Goal: Ask a question

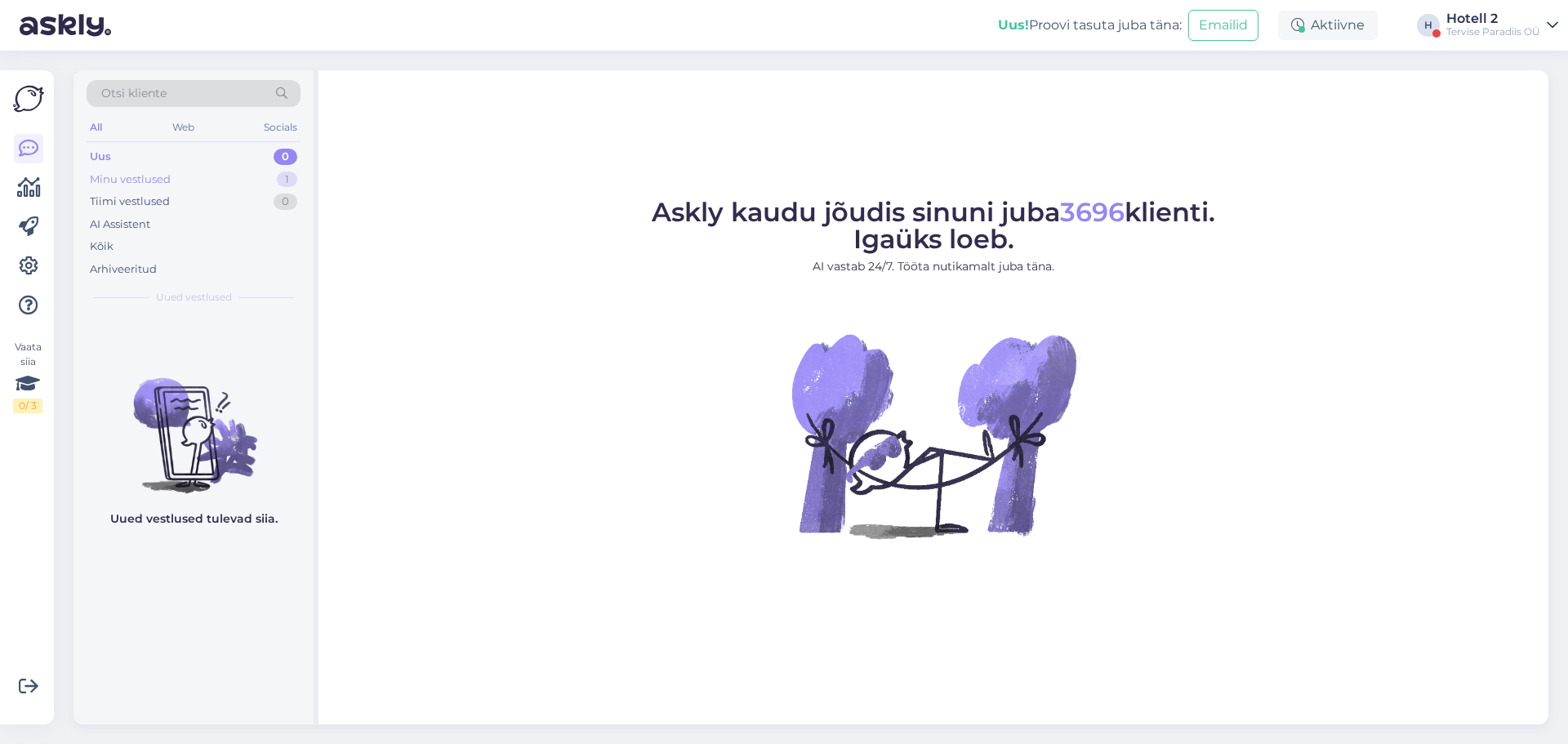
click at [280, 171] on div "Minu vestlused 1" at bounding box center [193, 179] width 214 height 23
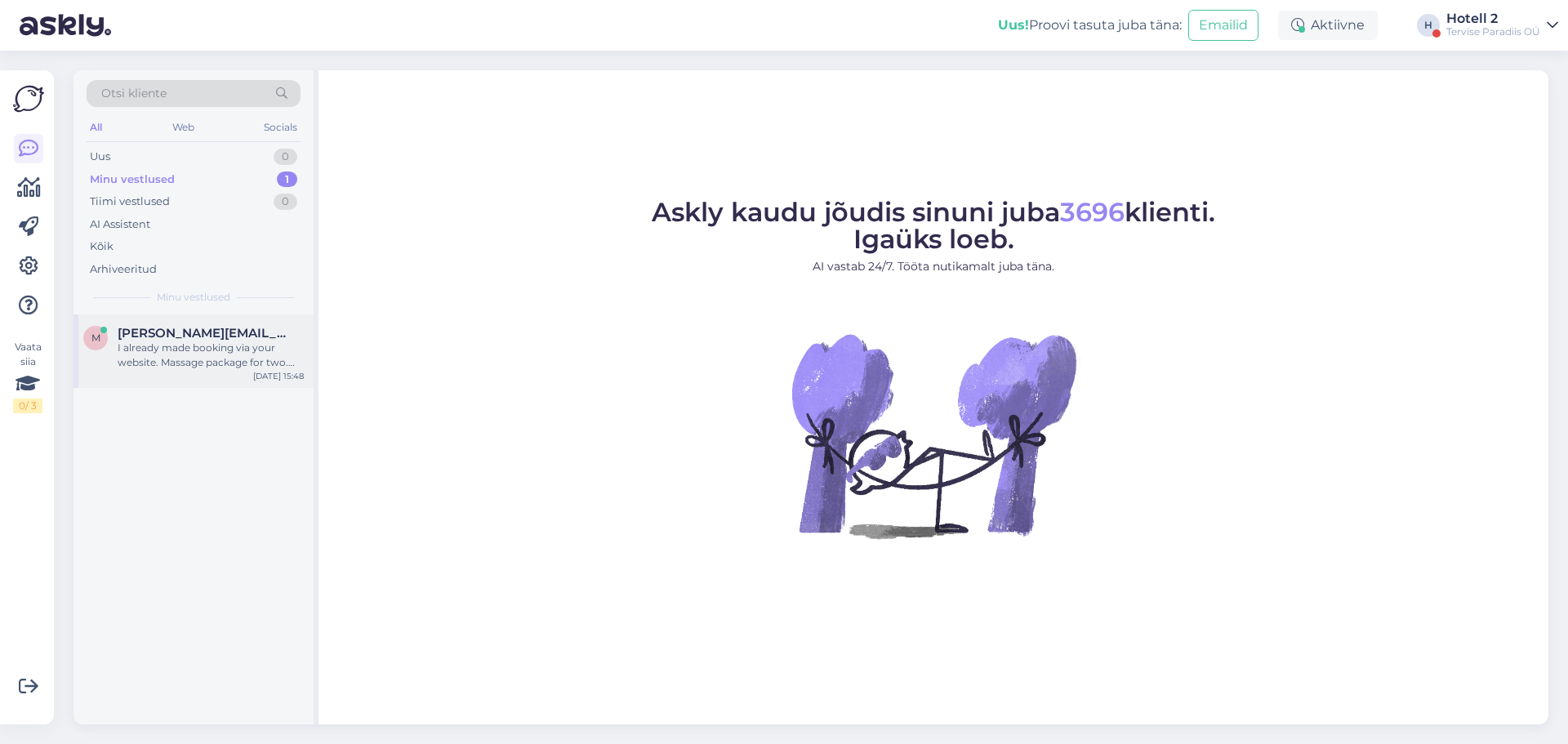
click at [233, 354] on div "I already made booking via your website. Massage package for two. 162 euros. I …" at bounding box center [210, 355] width 186 height 29
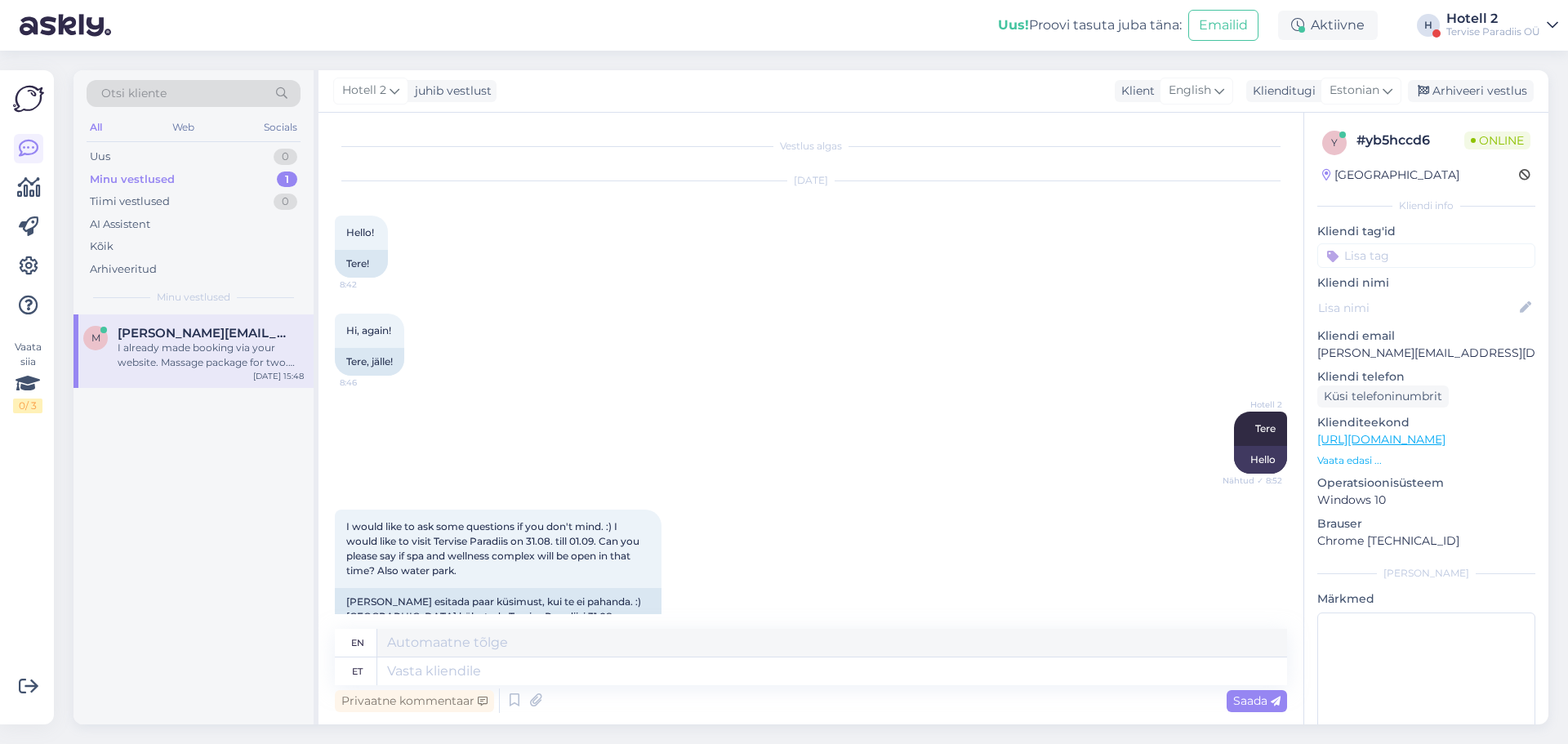
scroll to position [2063, 0]
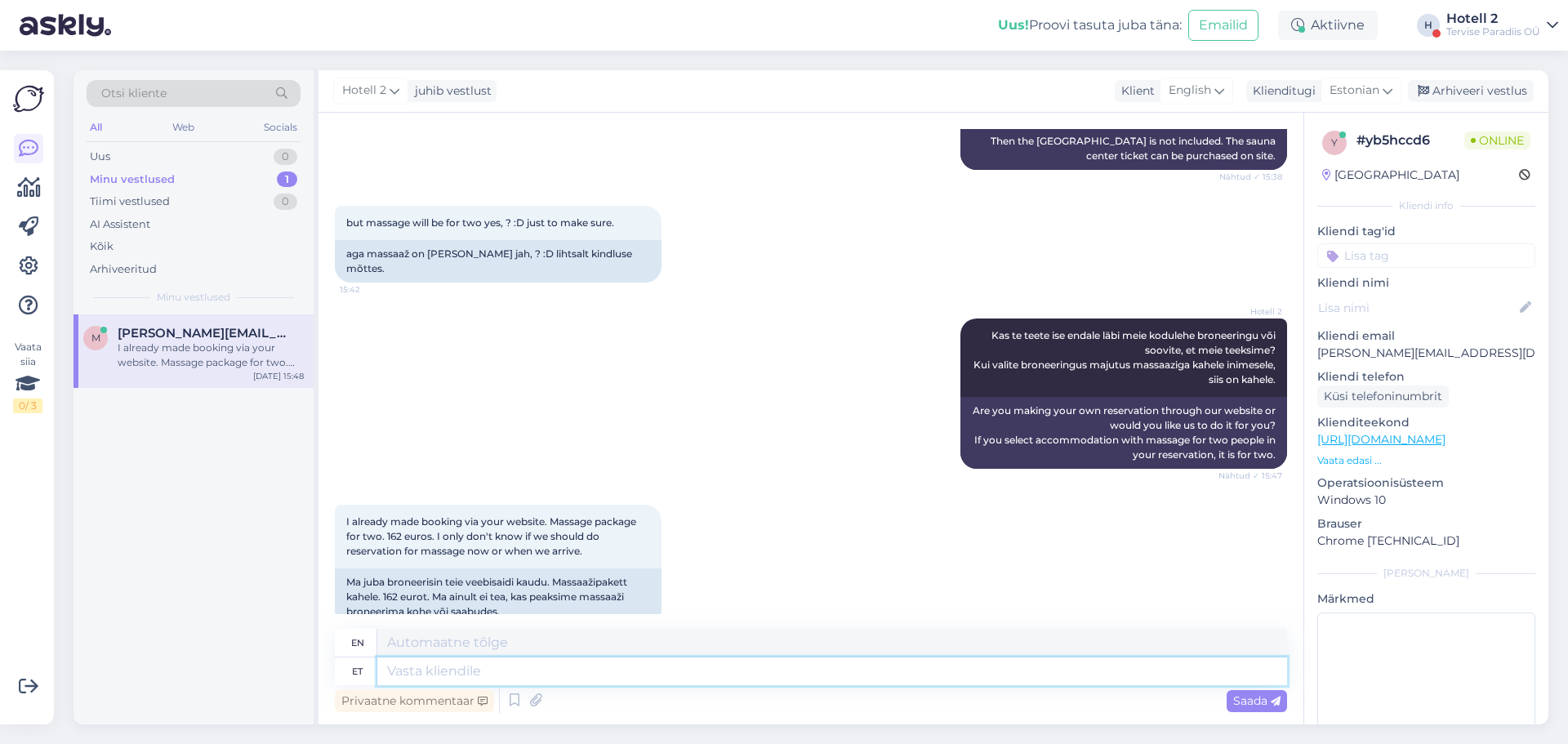
click at [425, 664] on textarea at bounding box center [832, 671] width 910 height 27
click at [489, 668] on textarea at bounding box center [832, 671] width 910 height 27
type textarea "Parem"
type textarea "Better"
type textarea "Parem oleks"
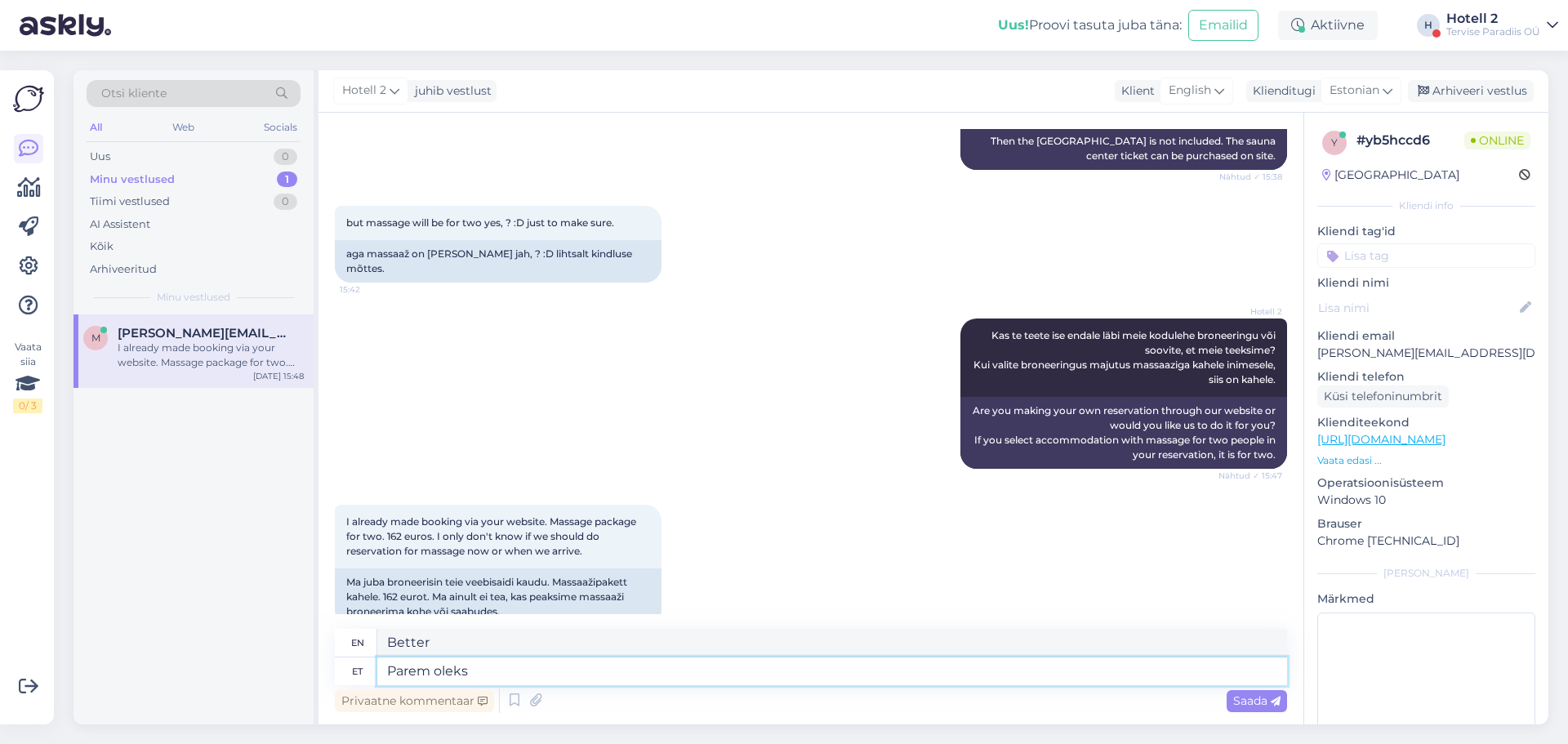
type textarea "It would be better"
type textarea "Parem oleks kui"
type textarea "It would be better if"
type textarea "Parem oleks kui broneeriksite"
type textarea "It would be better if you made a reservation."
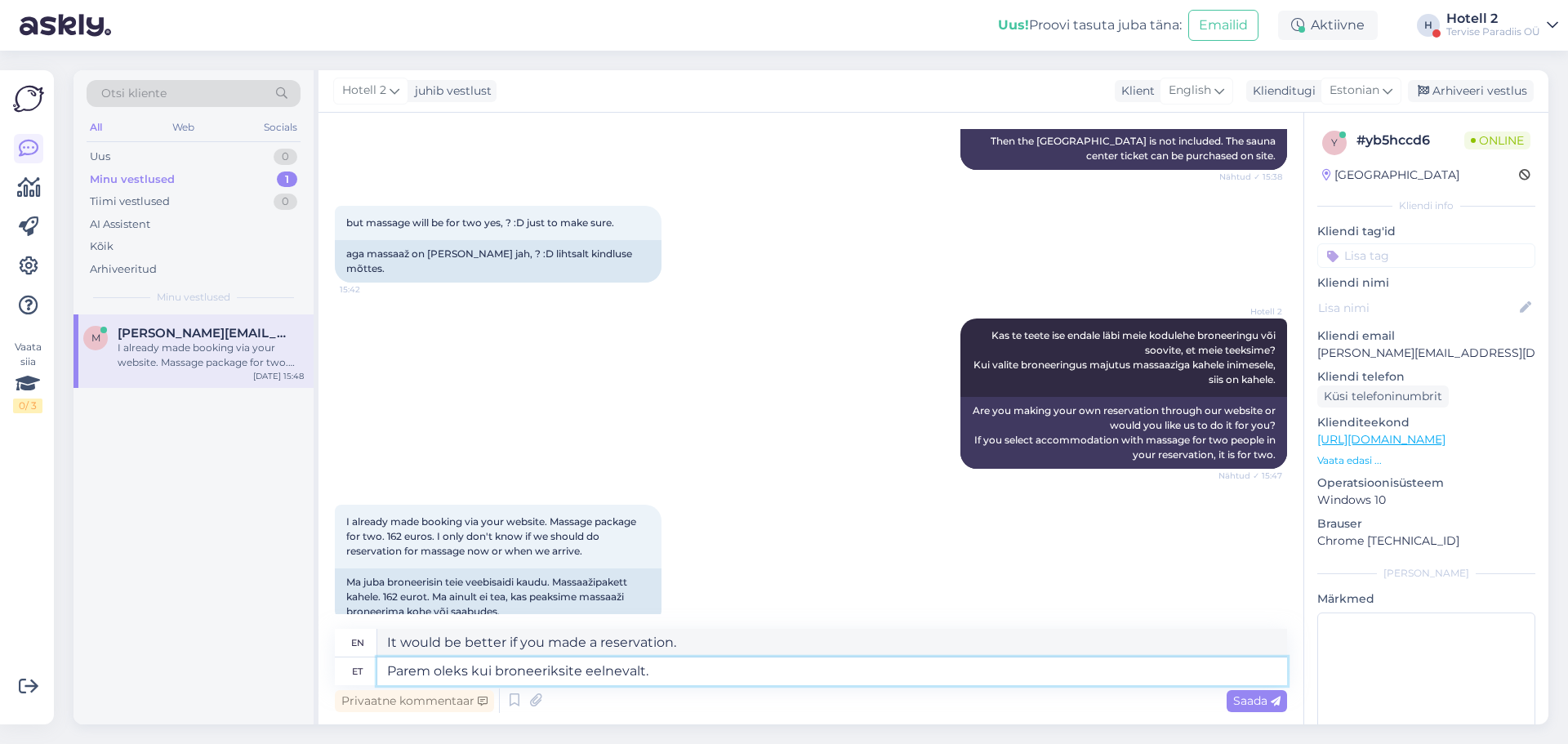
type textarea "Parem oleks kui broneeriksite eelnevalt."
type textarea "It would be better if you book in advance."
type textarea "Parem oleks kui broneeriksite eelnevalt. K"
type textarea "It would be better if you book in advance. K"
click at [665, 665] on textarea "Parem oleks kui broneeriksite eelnevalt. K" at bounding box center [832, 671] width 910 height 27
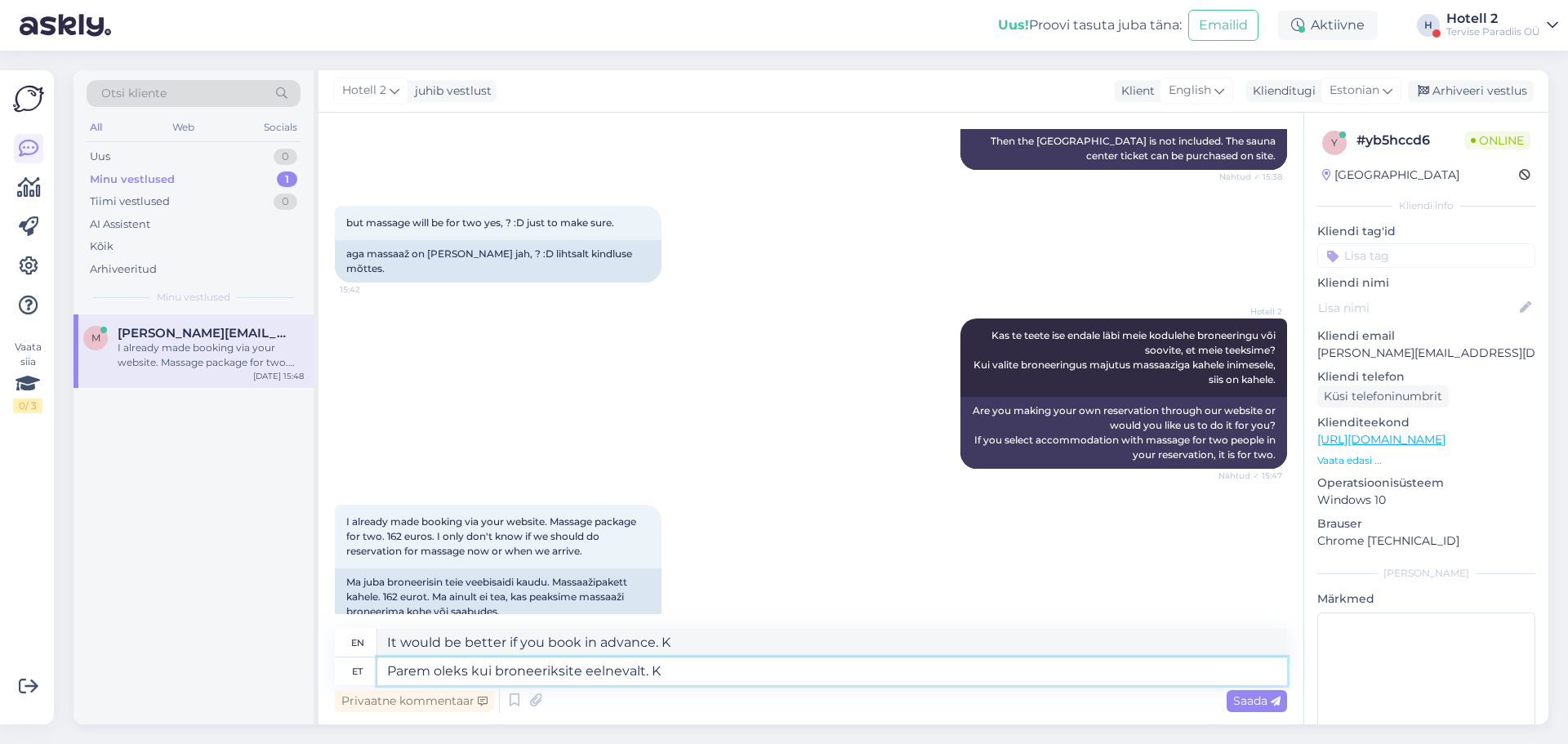
type textarea "Parem oleks kui broneeriksite eelnevalt."
type textarea "It would be better if you book in advance."
type textarea "Parem oleks kui broneeriksite eelnevalt. Kas"
type textarea "It would be better if you book in advance. Is"
type textarea "Parem oleks kui broneeriksite eelnevalt. Kas läbi me"
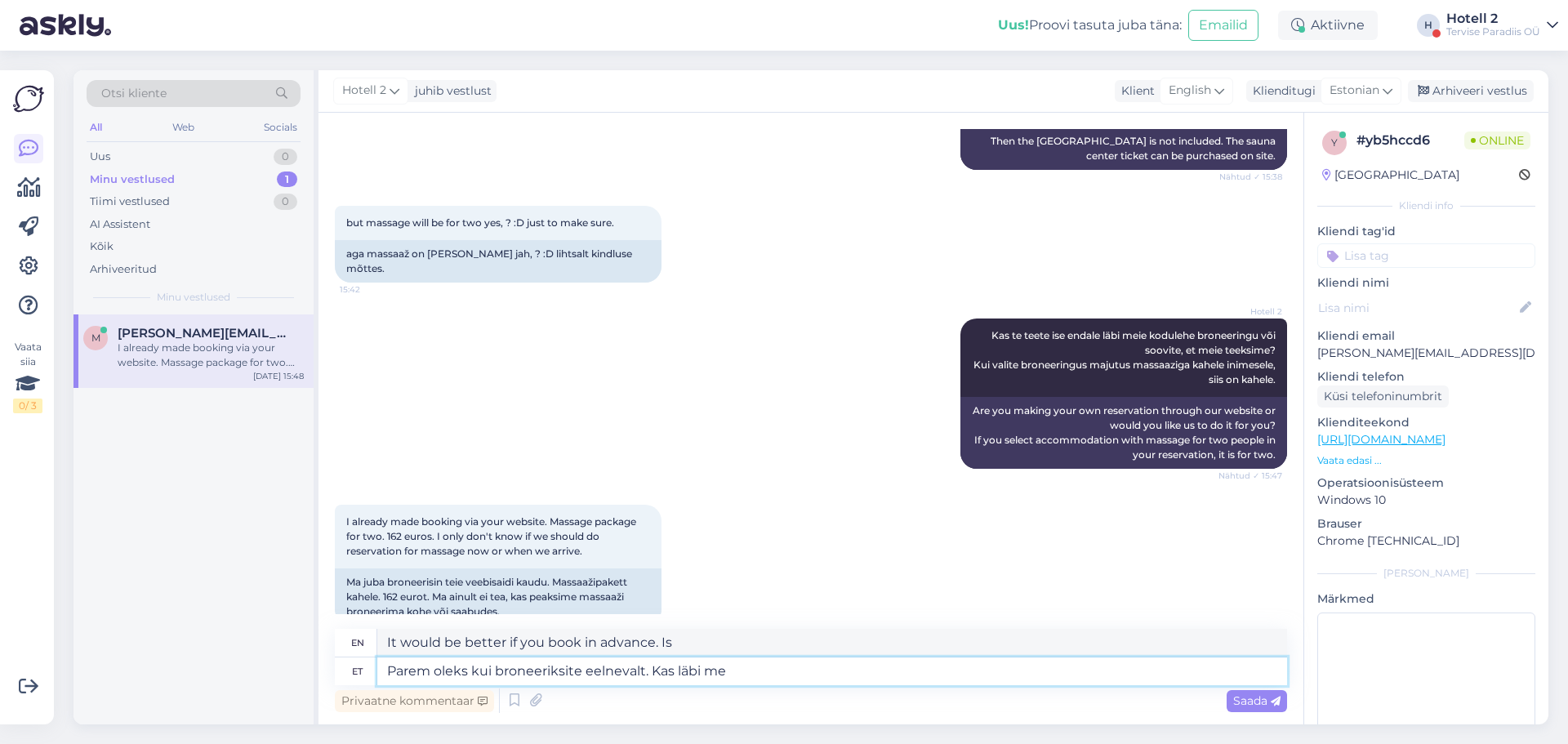
type textarea "It would be better if you book in advance. Is it through"
type textarea "Parem oleks kui broneeriksite eelnevalt. Kas [PERSON_NAME]"
type textarea "It would be better if you book in advance. Either via email"
type textarea "Parem oleks kui broneeriksite eelnevalt. Kas [PERSON_NAME] medic@"
type textarea "It would be better if you book in advance. Can I book via email?"
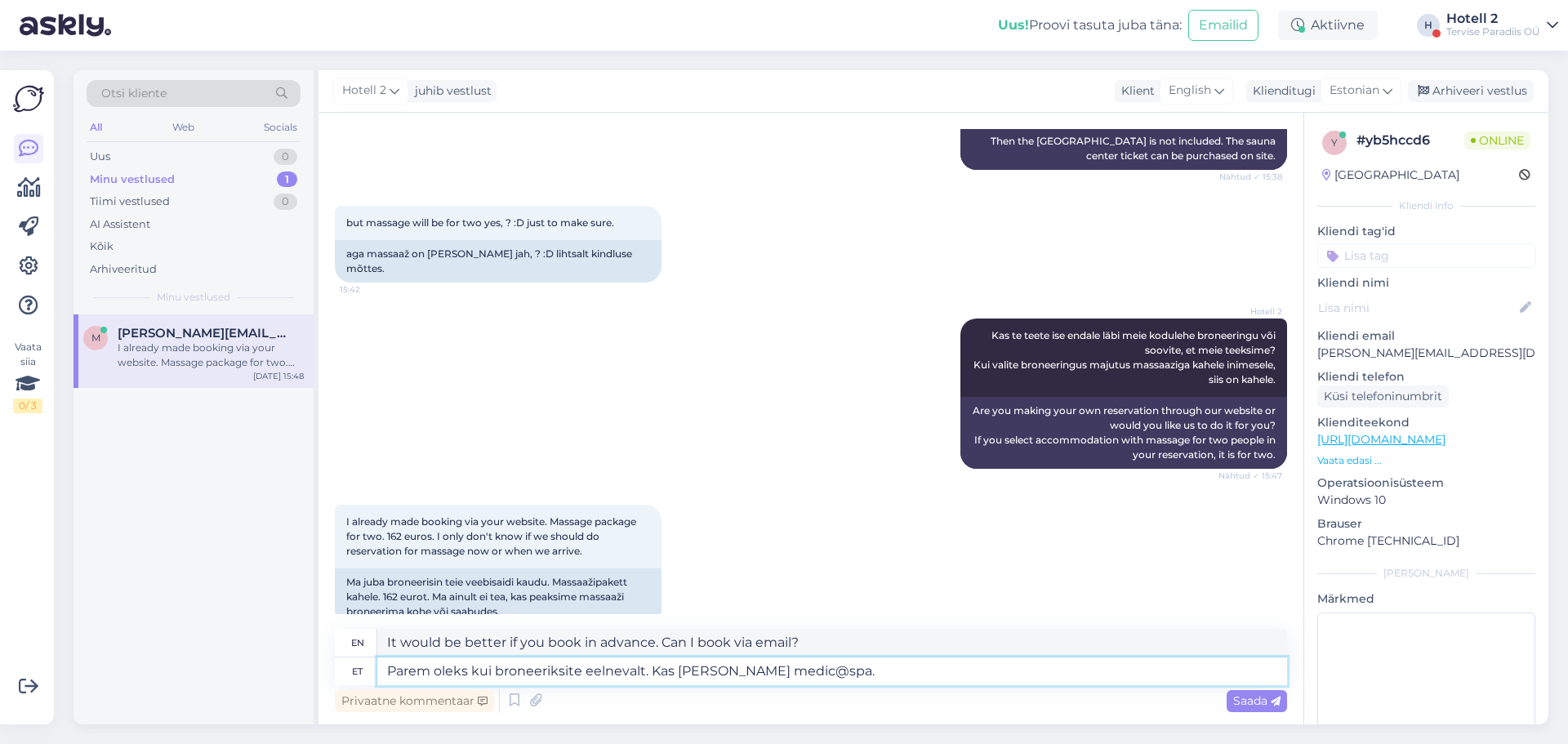
type textarea "Parem oleks kui broneeriksite eelnevalt. Kas [PERSON_NAME] medic@spa.e"
type textarea "It would be better if you book in advance. Either by email medic@spa"
type textarea "Parem oleks kui broneeriksite eelnevalt. Kas [PERSON_NAME] [EMAIL_ADDRESS][DOMA…"
type textarea "It would be better if you book in advance. Either by email [EMAIL_ADDRESS][DOMA…"
type textarea "Parem oleks kui broneeriksite eelnevalt. Kas [PERSON_NAME] [EMAIL_ADDRESS][DOMA…"
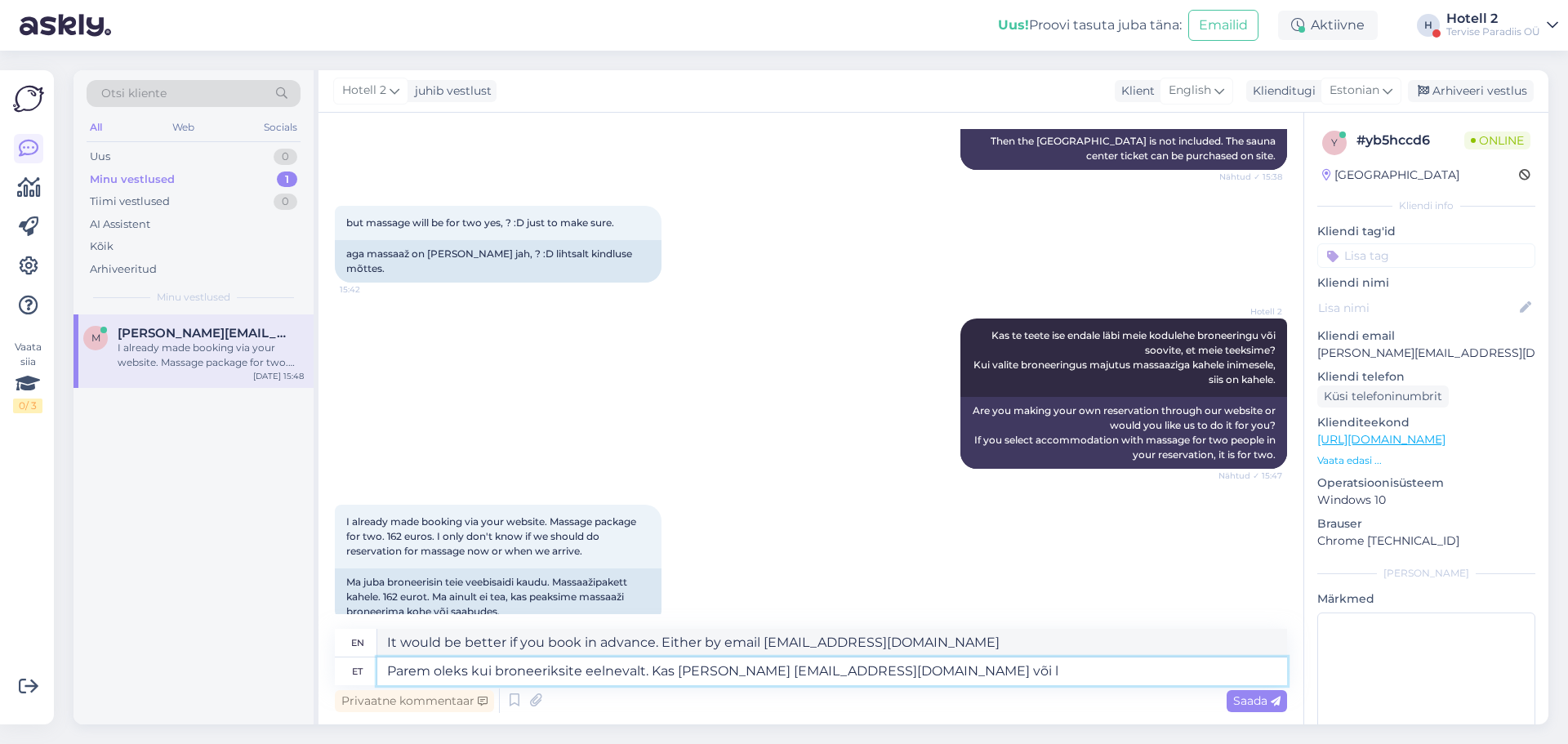
type textarea "It would be better if you book in advance. Either via email [EMAIL_ADDRESS][DOM…"
type textarea "Parem oleks kui broneeriksite eelnevalt. Kas [PERSON_NAME] [EMAIL_ADDRESS][DOMA…"
type textarea "It would be better if you book in advance. Either via email [EMAIL_ADDRESS][DOM…"
type textarea "Parem oleks kui broneeriksite eelnevalt. Kas [PERSON_NAME] [EMAIL_ADDRESS][DOMA…"
type textarea "It would be better if you book in advance. Either by email [EMAIL_ADDRESS][DOMA…"
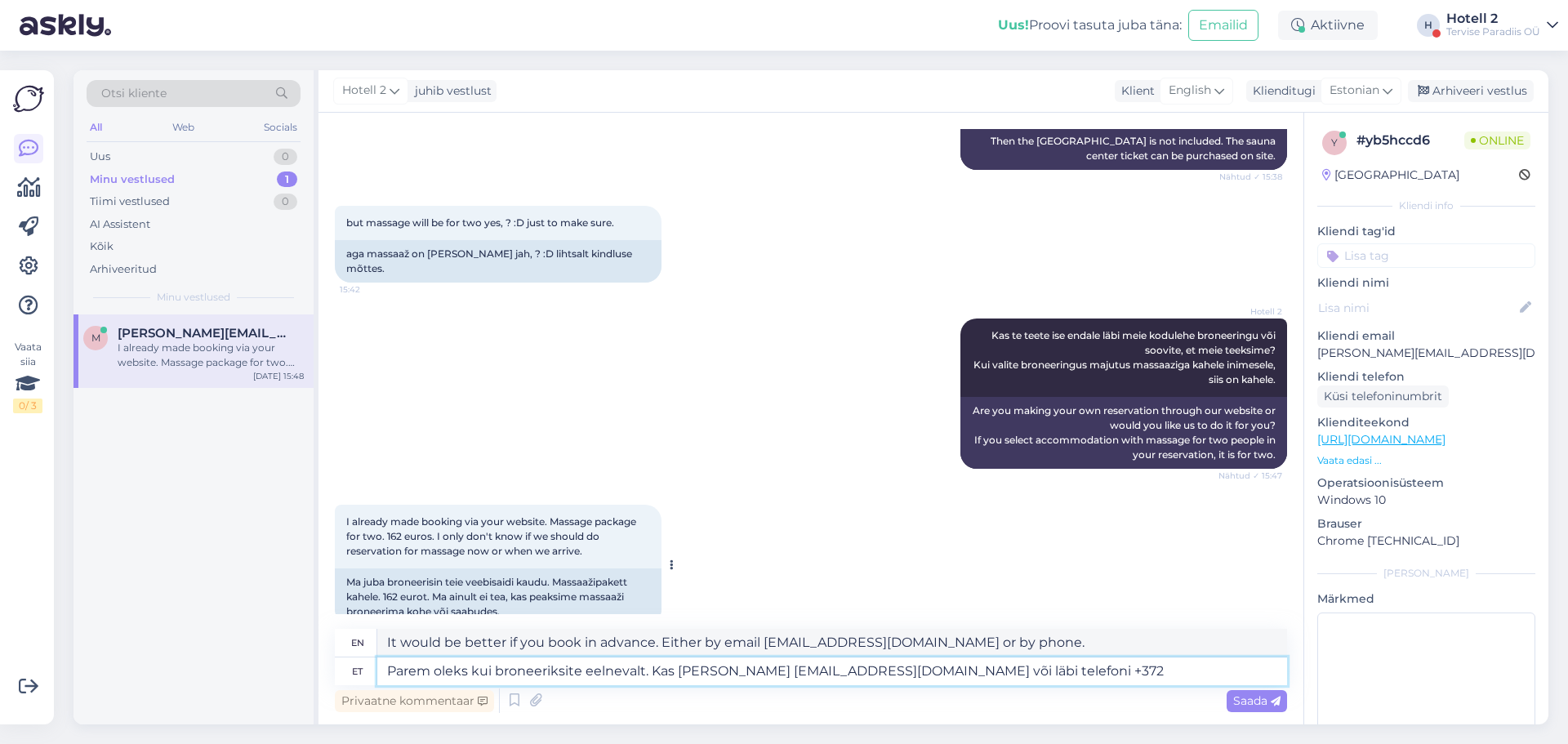
type textarea "Parem oleks kui broneeriksite eelnevalt. Kas [PERSON_NAME] [EMAIL_ADDRESS][DOMA…"
type textarea "It would be better if you book in advance. Either by email [EMAIL_ADDRESS][DOMA…"
type textarea "Parem oleks kui broneeriksite eelnevalt. Kas [PERSON_NAME] [EMAIL_ADDRESS][DOMA…"
type textarea "It would be better if you book in advance. Either by email [EMAIL_ADDRESS][DOMA…"
type textarea "Parem oleks kui broneeriksite eelnevalt. Kas [PERSON_NAME] [EMAIL_ADDRESS][DOMA…"
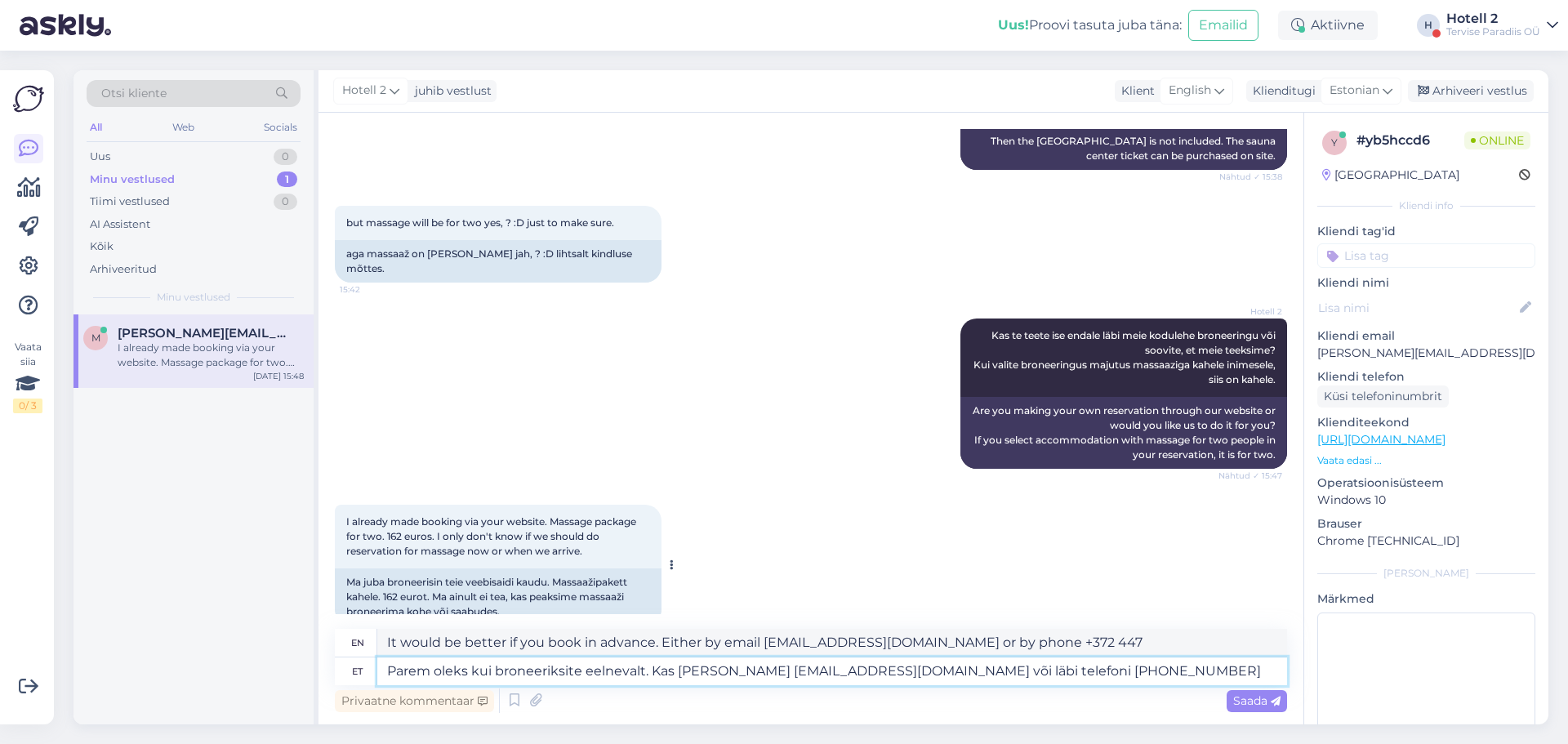
type textarea "It would be better if you book in advance. Either by email [EMAIL_ADDRESS][DOMA…"
type textarea "Parem oleks kui broneeriksite eelnevalt. Kas [PERSON_NAME] [EMAIL_ADDRESS][DOMA…"
type textarea "It would be better if you book in advance. Either by email [EMAIL_ADDRESS][DOMA…"
type textarea "Parem oleks kui broneeriksite eelnevalt. Kas [PERSON_NAME] [EMAIL_ADDRESS][DOMA…"
type textarea "It would be better if you book in advance. Either by email [EMAIL_ADDRESS][DOMA…"
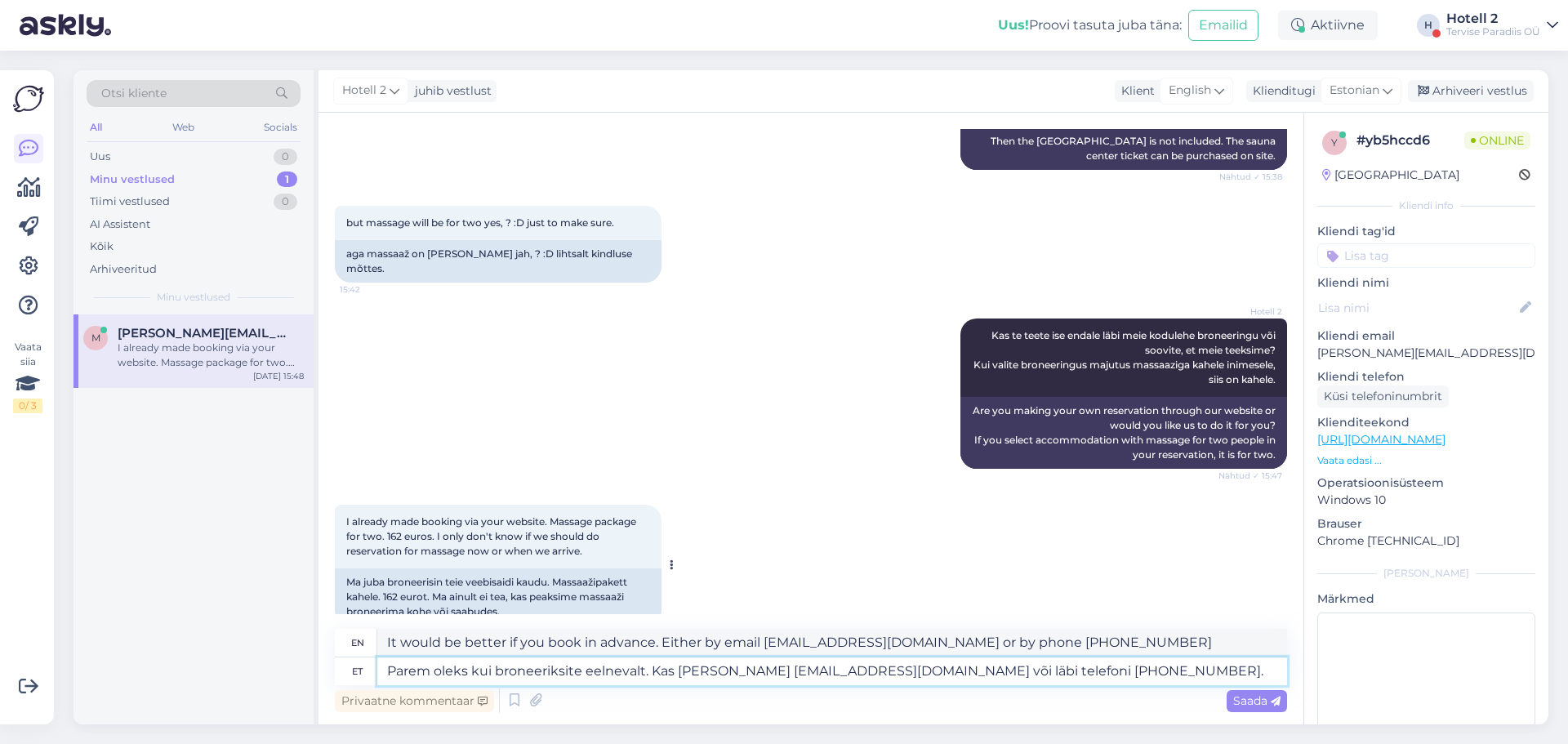
type textarea "Parem oleks kui broneeriksite eelnevalt. Kas [PERSON_NAME] [EMAIL_ADDRESS][DOMA…"
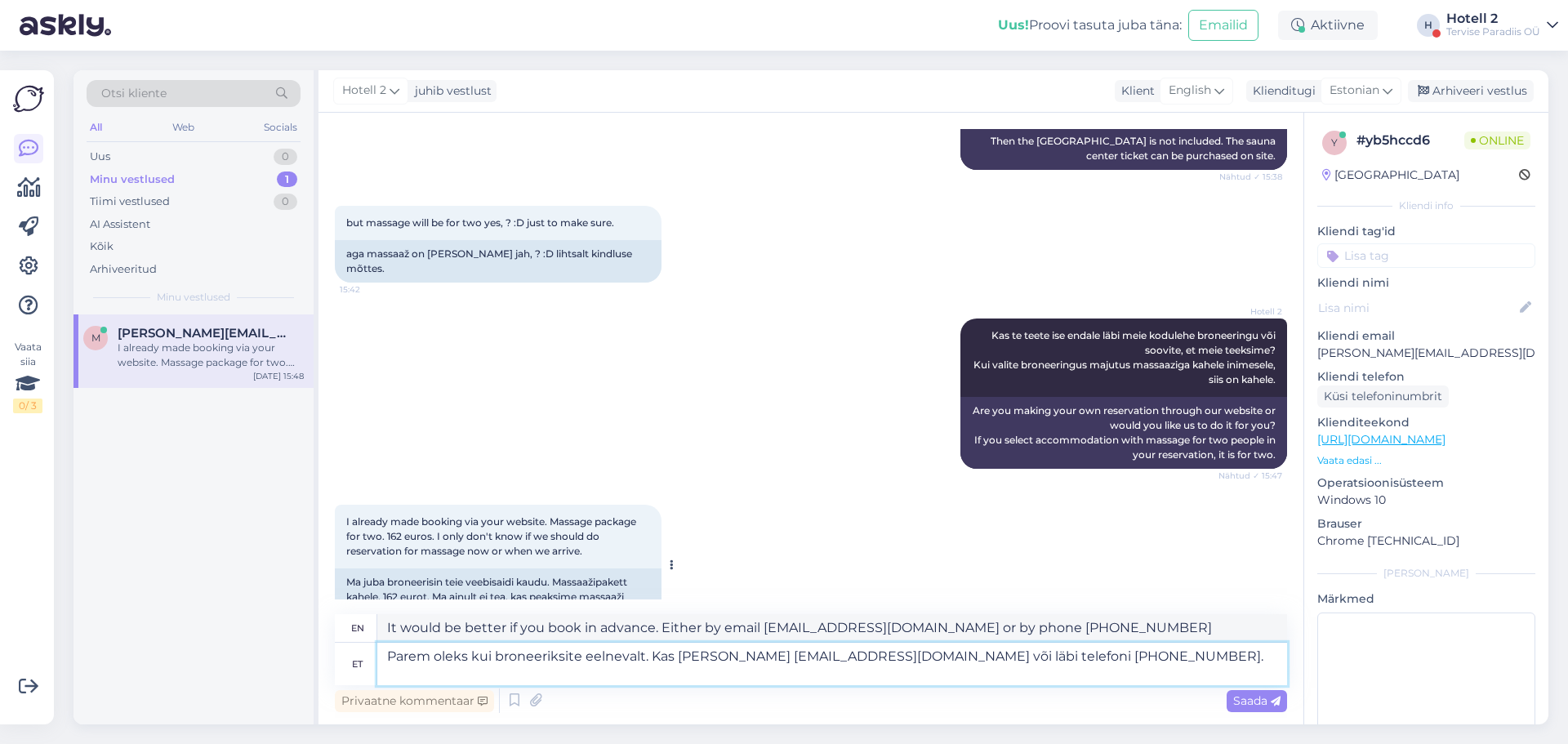
type textarea "It would be better if you book in advance. Either by email [EMAIL_ADDRESS][DOMA…"
type textarea "Parem oleks kui broneeriksite eelnevalt. Kas [PERSON_NAME] [EMAIL_ADDRESS][DOMA…"
type textarea "It would be better if you book in advance. Either by email [EMAIL_ADDRESS][DOMA…"
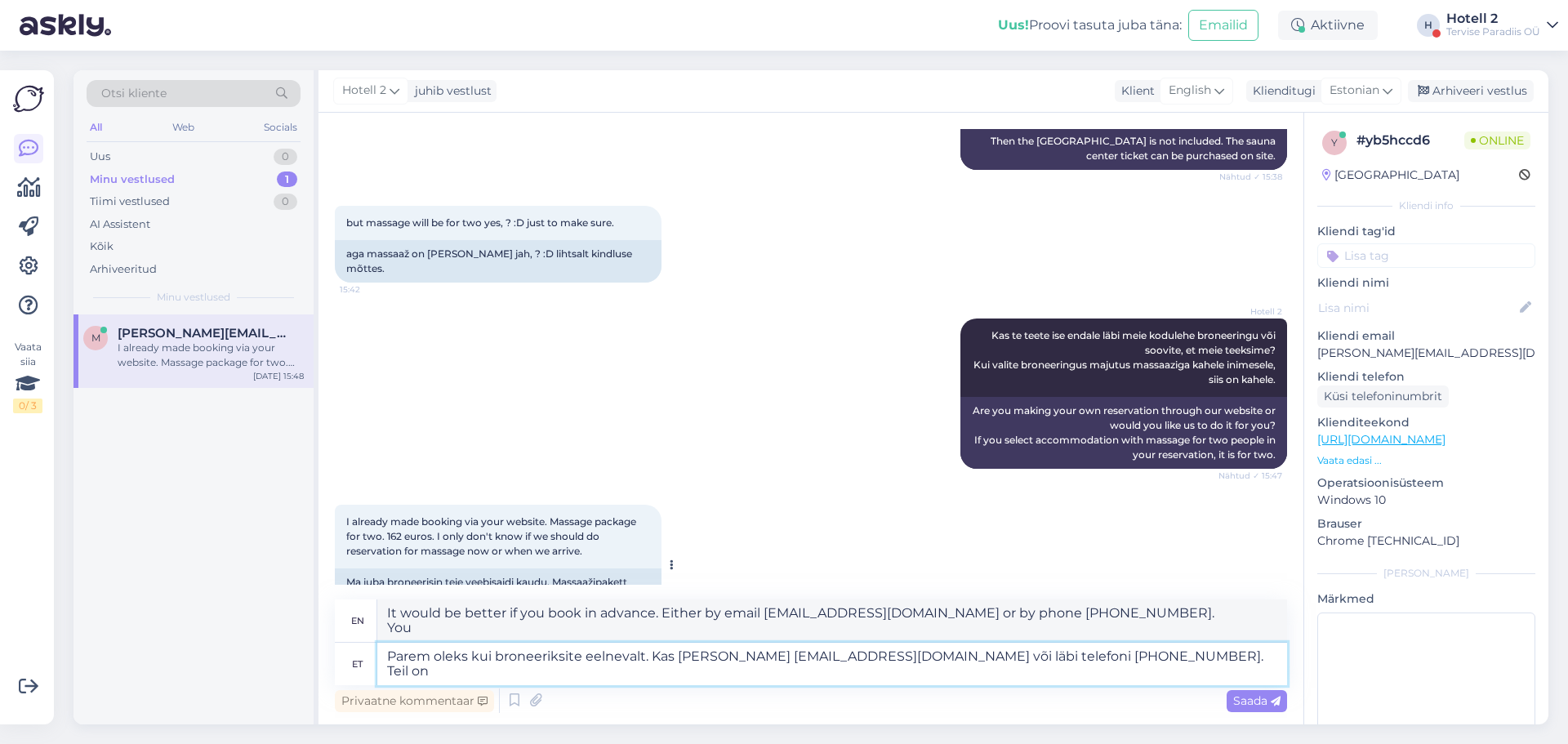
type textarea "Parem oleks kui broneeriksite eelnevalt. Kas [PERSON_NAME] [EMAIL_ADDRESS][DOMA…"
type textarea "It would be better if you book in advance. Either by email [EMAIL_ADDRESS][DOMA…"
type textarea "Parem oleks kui broneeriksite eelnevalt. Kas [PERSON_NAME] [EMAIL_ADDRESS][DOMA…"
type textarea "It would be better if you book in advance. Either by email [EMAIL_ADDRESS][DOMA…"
type textarea "Parem oleks kui broneeriksite eelnevalt. Kas [PERSON_NAME] [EMAIL_ADDRESS][DOMA…"
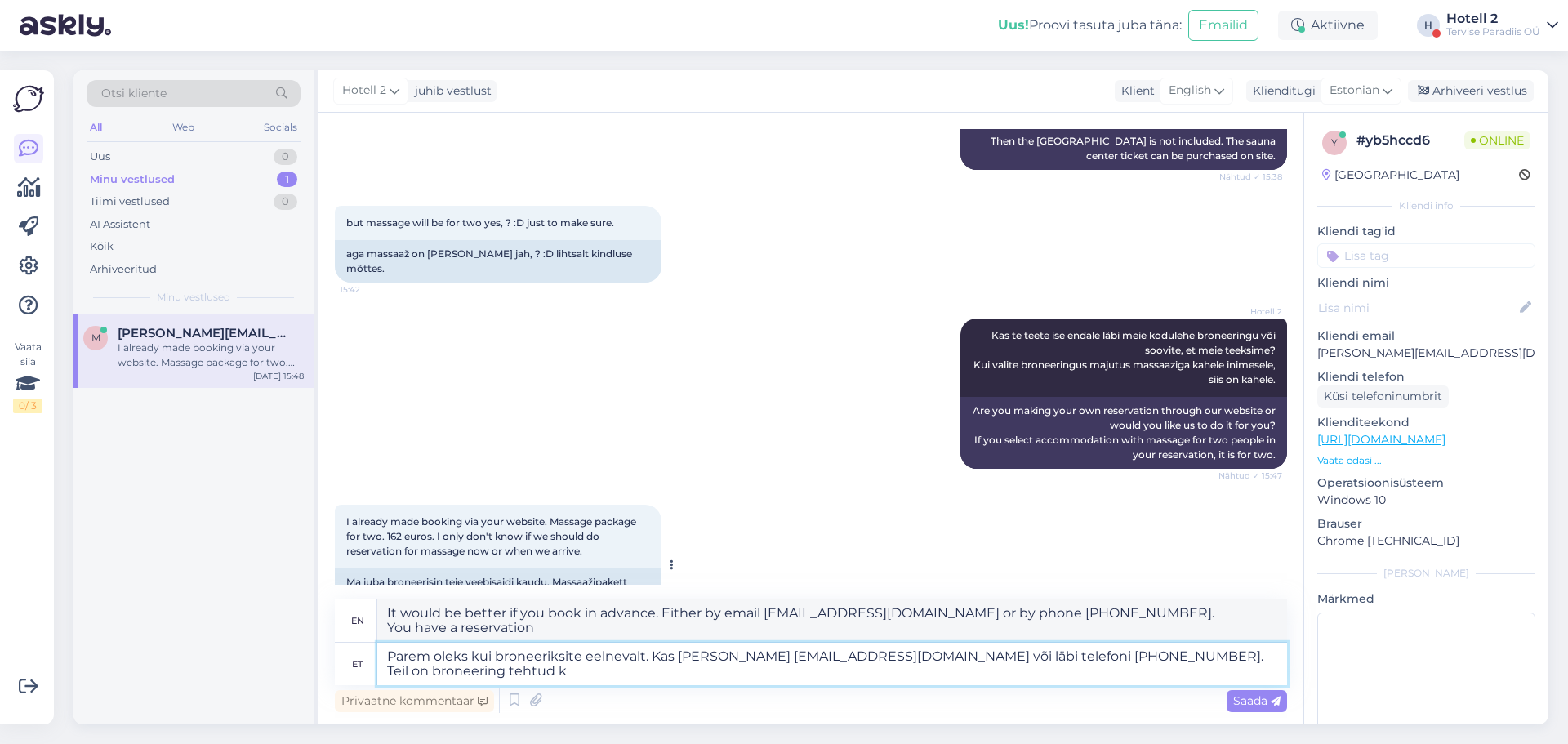
type textarea "It would be better if you book in advance. Either by email [EMAIL_ADDRESS][DOMA…"
type textarea "Parem oleks kui broneeriksite eelnevalt. Kas [PERSON_NAME] [EMAIL_ADDRESS][DOMA…"
type textarea "It would be better if you book in advance. Either by email [EMAIL_ADDRESS][DOMA…"
type textarea "Parem oleks kui broneeriksite eelnevalt. Kas [PERSON_NAME] [EMAIL_ADDRESS][DOMA…"
type textarea "It would be better if you book in advance. Either by email [EMAIL_ADDRESS][DOMA…"
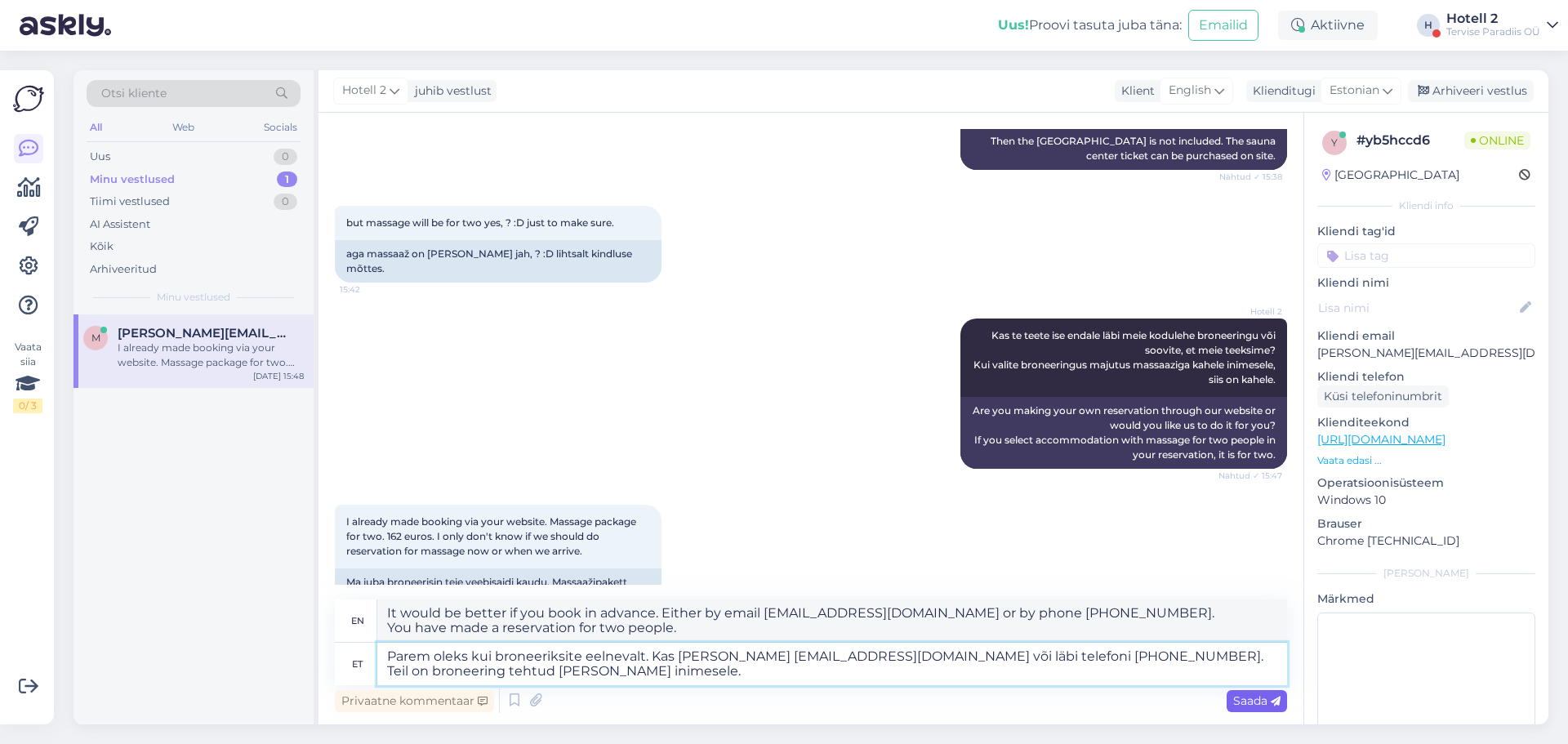
type textarea "Parem oleks kui broneeriksite eelnevalt. Kas [PERSON_NAME] [EMAIL_ADDRESS][DOMA…"
click at [1248, 695] on span "Saada" at bounding box center [1257, 700] width 47 height 15
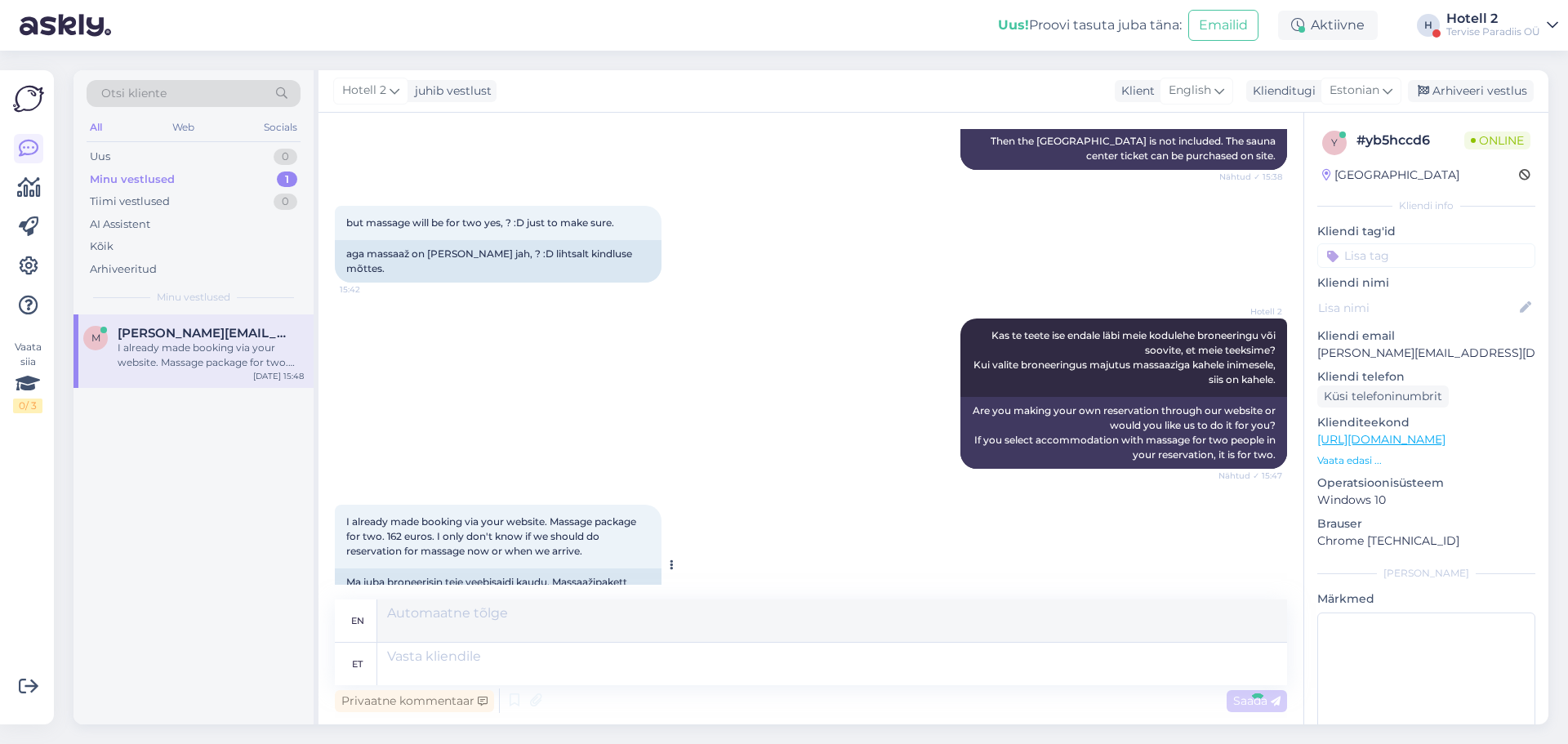
scroll to position [2219, 0]
